Goal: Communication & Community: Connect with others

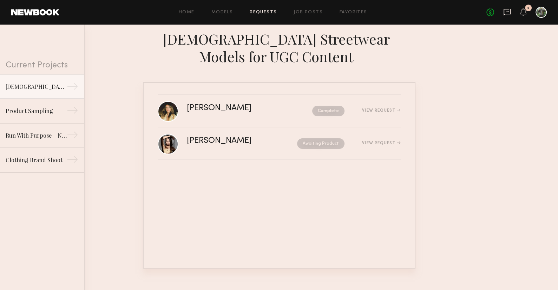
click at [509, 11] on icon at bounding box center [507, 12] width 8 height 8
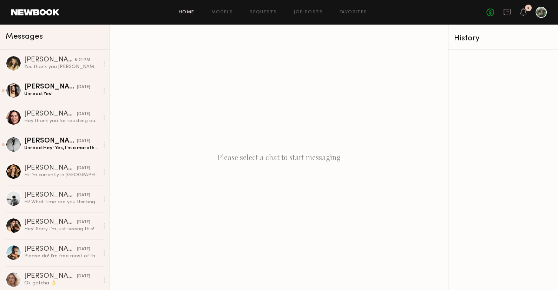
click at [185, 13] on link "Home" at bounding box center [187, 12] width 16 height 5
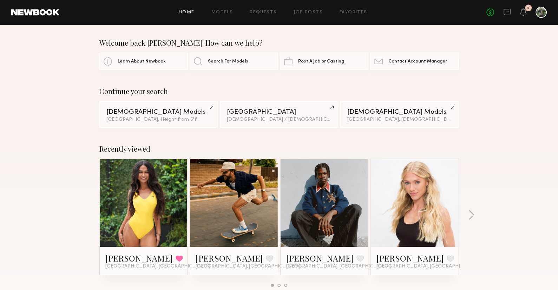
click at [512, 15] on div "No fees up to $5,000 2" at bounding box center [516, 12] width 60 height 11
click at [507, 14] on icon at bounding box center [507, 12] width 7 height 7
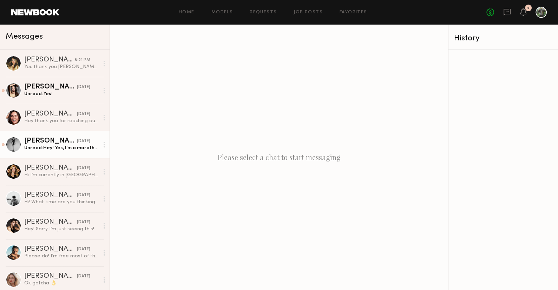
click at [39, 144] on div "[PERSON_NAME]" at bounding box center [50, 141] width 53 height 7
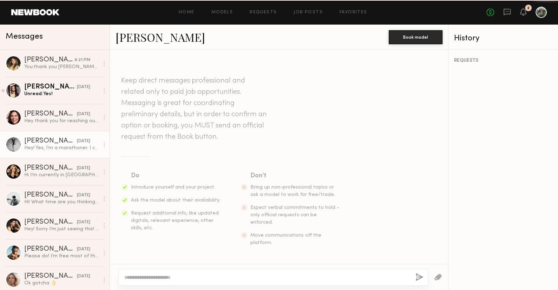
scroll to position [179, 0]
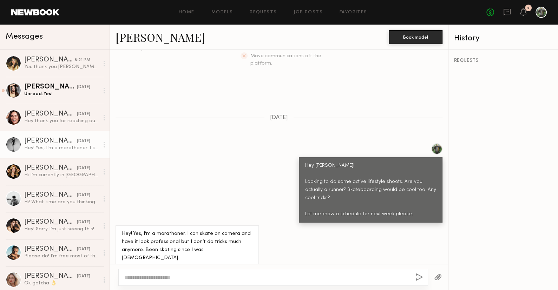
click at [188, 276] on textarea at bounding box center [266, 277] width 285 height 7
type textarea "*"
click at [15, 144] on div at bounding box center [14, 145] width 16 height 16
click at [27, 141] on div "[PERSON_NAME]" at bounding box center [50, 141] width 53 height 7
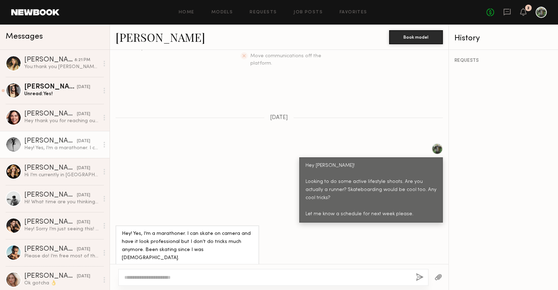
click at [10, 146] on div at bounding box center [14, 145] width 16 height 16
click at [196, 281] on textarea at bounding box center [267, 277] width 286 height 7
type textarea "**********"
click at [422, 278] on button "button" at bounding box center [420, 277] width 8 height 9
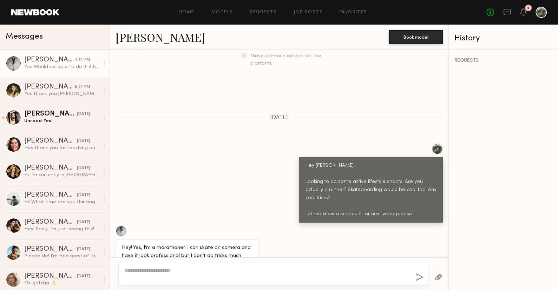
scroll to position [328, 0]
